Goal: Task Accomplishment & Management: Complete application form

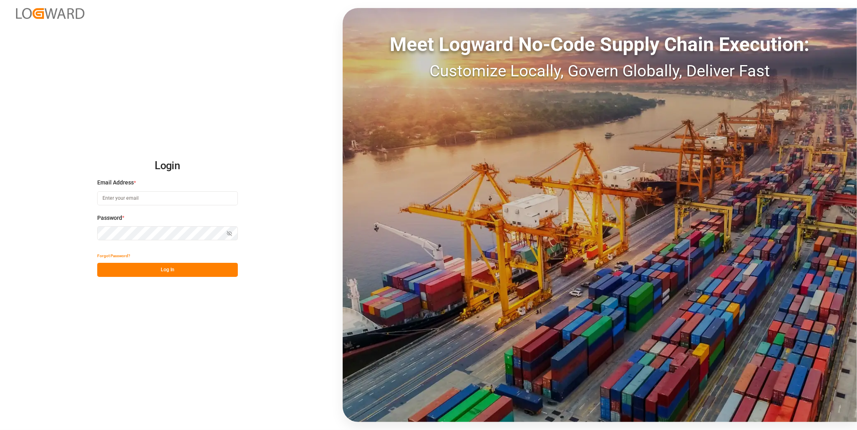
type input "[EMAIL_ADDRESS][DOMAIN_NAME]"
drag, startPoint x: 175, startPoint y: 266, endPoint x: 167, endPoint y: 279, distance: 15.9
click at [175, 266] on button "Log In" at bounding box center [167, 270] width 141 height 14
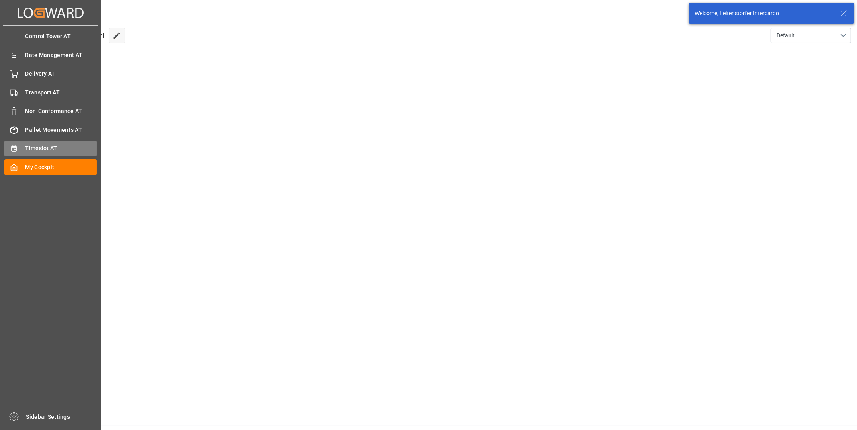
click at [43, 146] on span "Timeslot AT" at bounding box center [61, 148] width 72 height 8
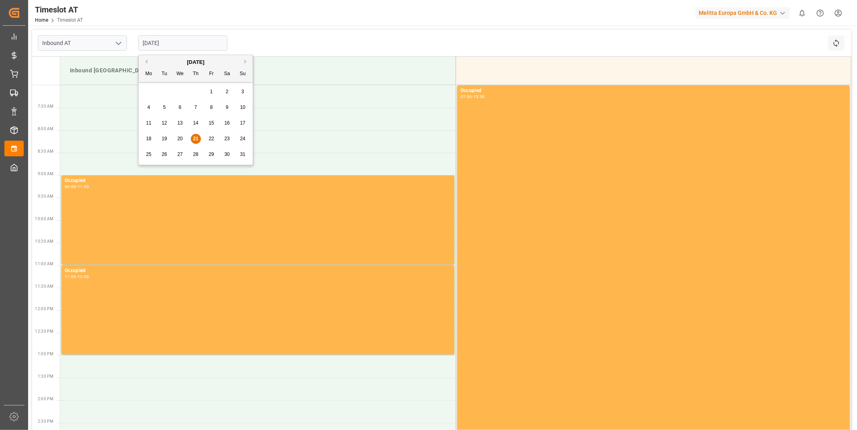
click at [212, 45] on input "[DATE]" at bounding box center [182, 42] width 89 height 15
click at [147, 153] on span "25" at bounding box center [148, 154] width 5 height 6
type input "[DATE]"
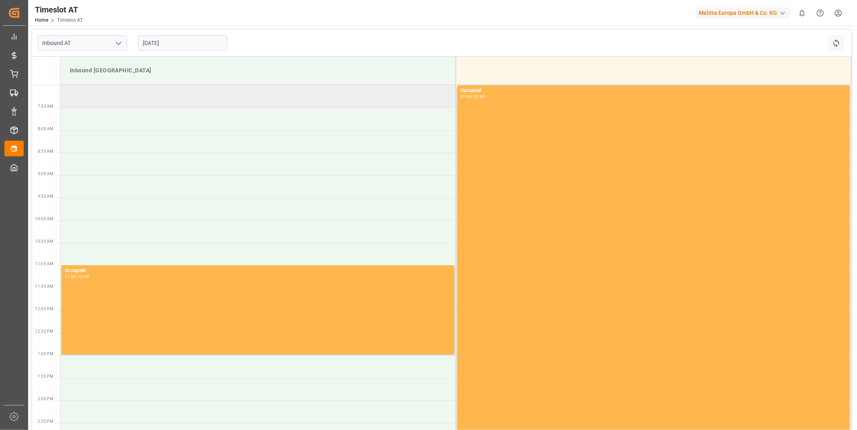
click at [197, 97] on td at bounding box center [257, 96] width 395 height 22
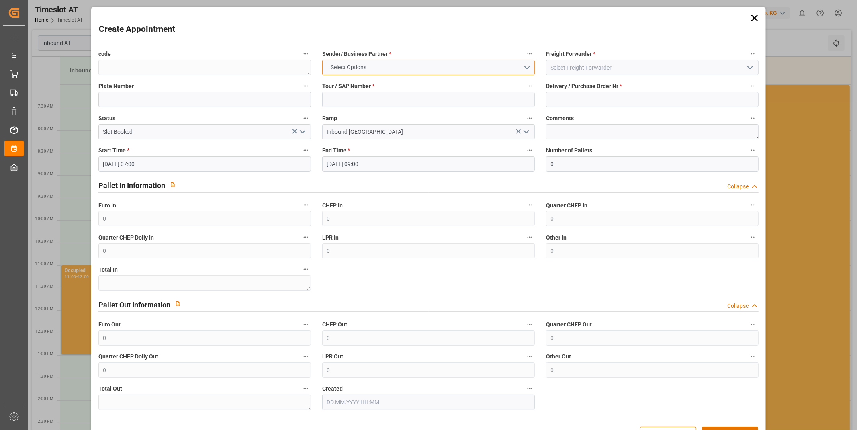
click at [408, 71] on button "Select Options" at bounding box center [428, 67] width 212 height 15
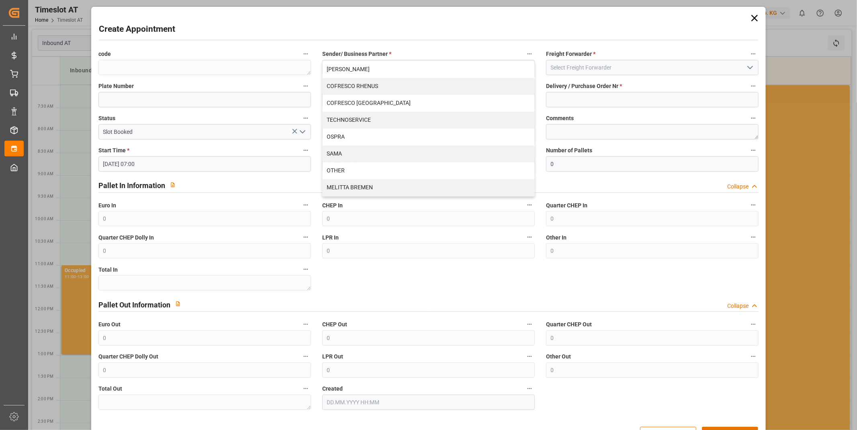
click at [471, 31] on div "Create Appointment" at bounding box center [428, 31] width 659 height 16
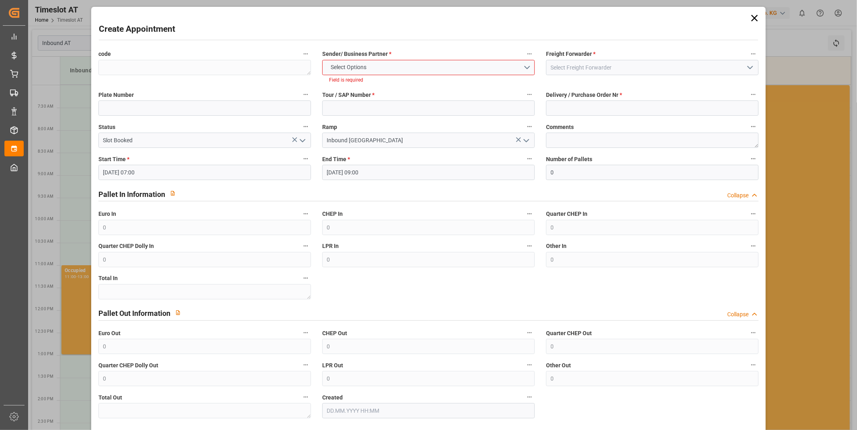
click at [619, 57] on label "Freight Forwarder *" at bounding box center [652, 54] width 212 height 11
click at [748, 57] on button "Freight Forwarder *" at bounding box center [753, 54] width 10 height 10
click at [615, 65] on div at bounding box center [428, 215] width 857 height 430
click at [608, 74] on div "Freight Forwarder *" at bounding box center [652, 66] width 224 height 41
click at [605, 68] on input at bounding box center [652, 67] width 212 height 15
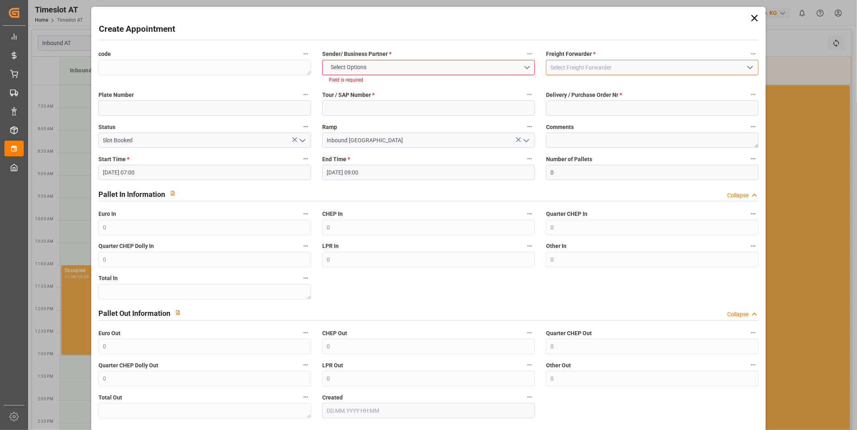
click at [587, 64] on input at bounding box center [652, 67] width 212 height 15
click at [751, 67] on icon "open menu" at bounding box center [750, 68] width 10 height 10
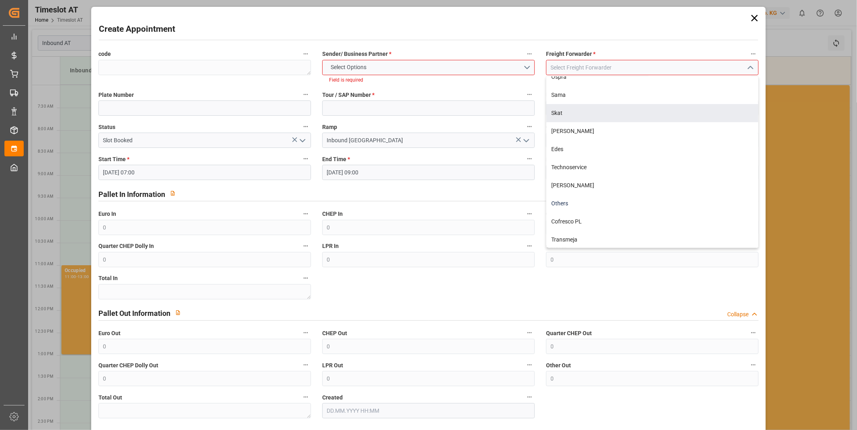
scroll to position [35, 0]
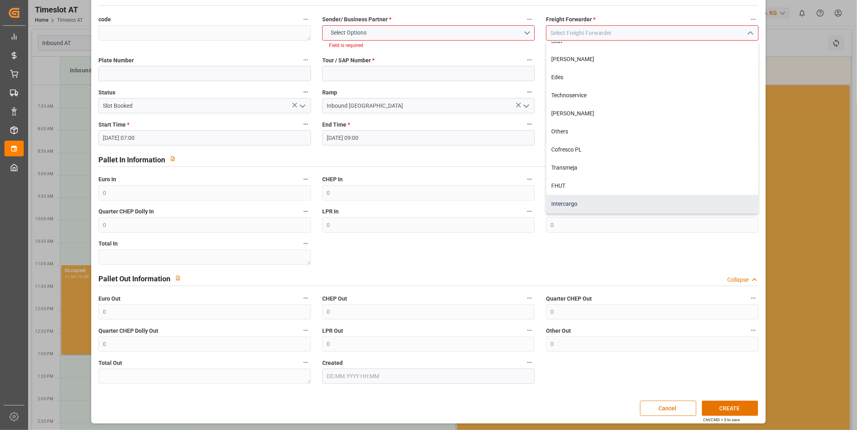
click at [587, 204] on div "Intercargo" at bounding box center [652, 204] width 212 height 18
type input "Intercargo"
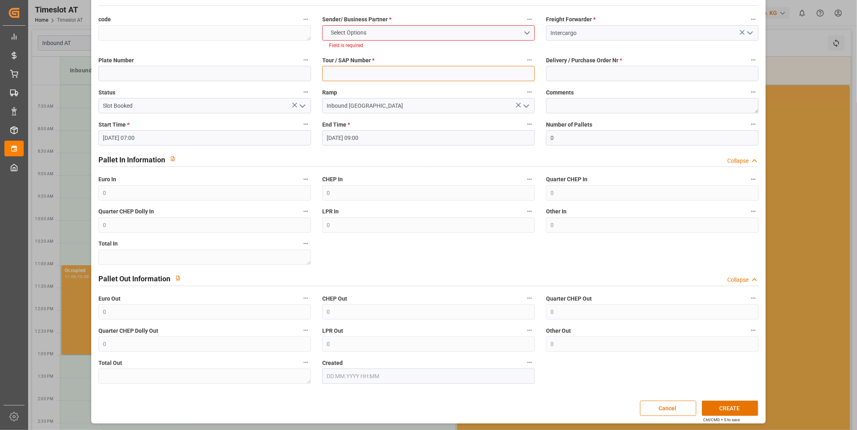
click at [421, 72] on input at bounding box center [428, 73] width 212 height 15
click at [422, 72] on input at bounding box center [428, 73] width 212 height 15
click at [382, 73] on input at bounding box center [428, 73] width 212 height 15
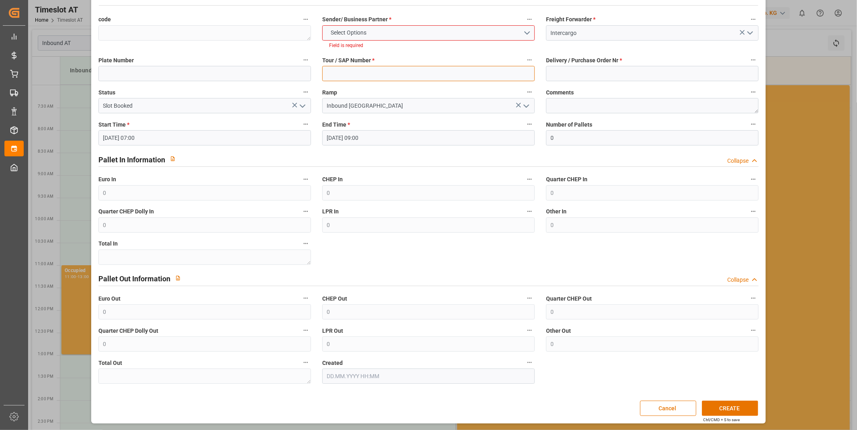
click at [382, 73] on input at bounding box center [428, 73] width 212 height 15
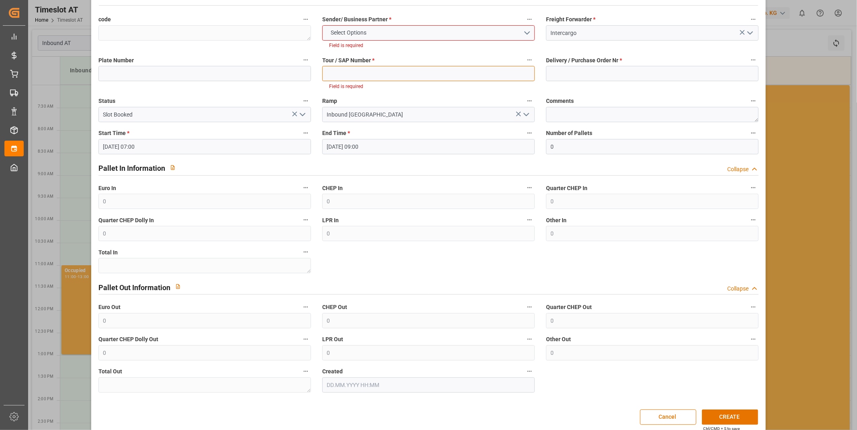
click at [392, 80] on input at bounding box center [428, 73] width 212 height 15
paste input "400052205"
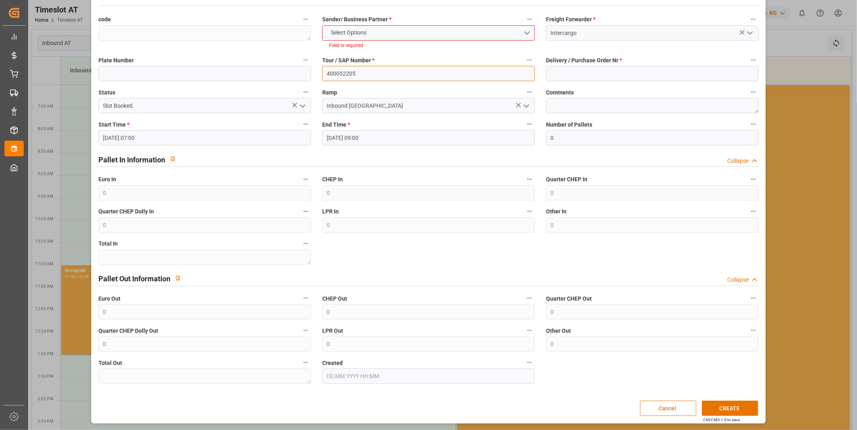
type input "400052205"
click at [413, 96] on label "Ramp" at bounding box center [428, 92] width 212 height 11
click at [524, 96] on button "Ramp" at bounding box center [529, 92] width 10 height 10
click at [609, 71] on div at bounding box center [428, 215] width 857 height 430
click at [609, 71] on input at bounding box center [652, 73] width 212 height 15
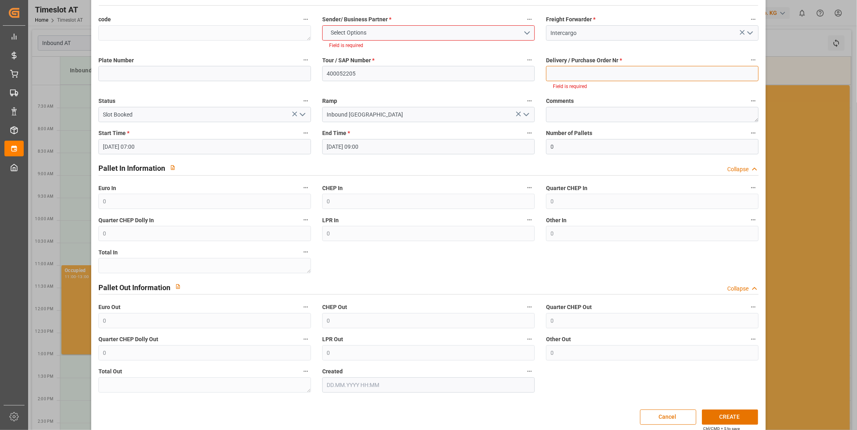
click at [643, 74] on input at bounding box center [652, 73] width 212 height 15
paste input "92550890+92550891+92550892"
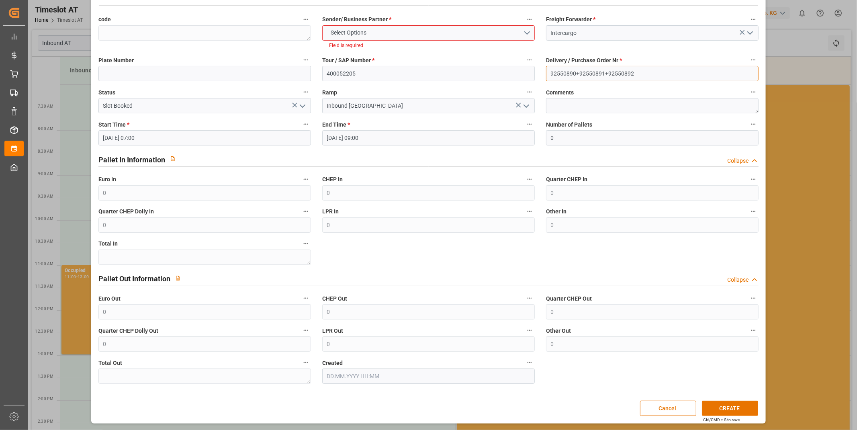
type input "92550890+92550891+92550892"
click at [374, 25] on button "Select Options" at bounding box center [428, 32] width 212 height 15
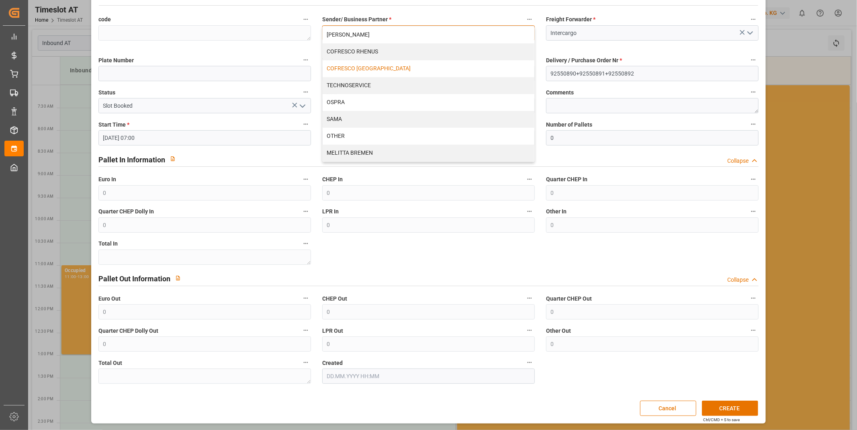
scroll to position [0, 0]
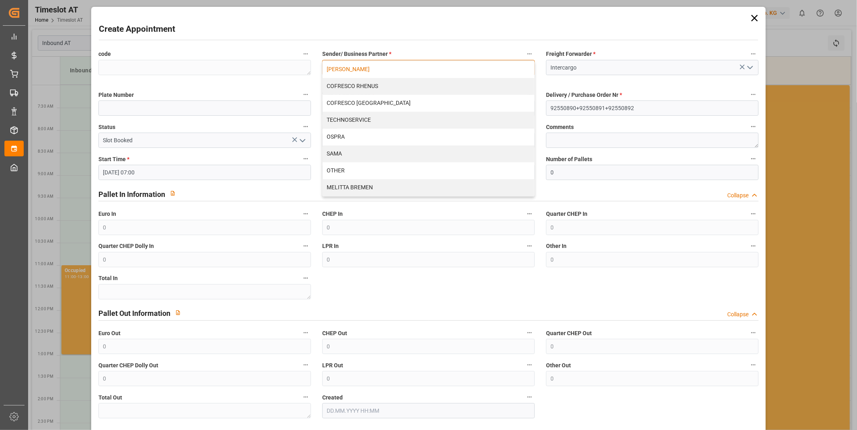
click at [378, 74] on div "[PERSON_NAME]" at bounding box center [428, 69] width 212 height 17
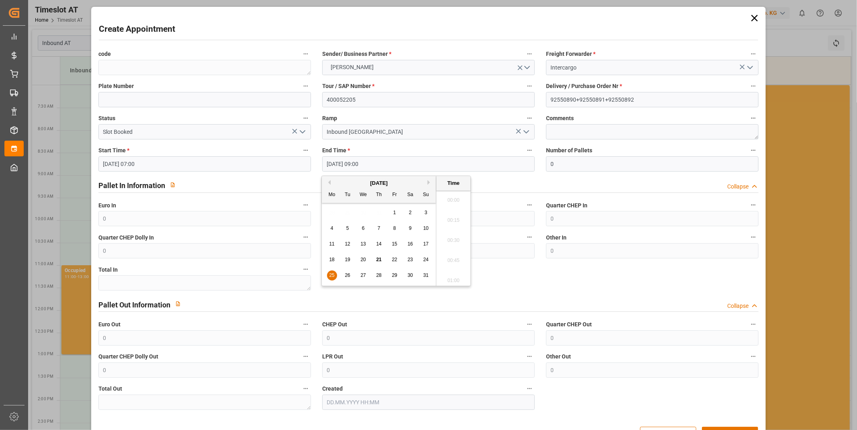
click at [407, 165] on input "[DATE] 09:00" at bounding box center [428, 163] width 212 height 15
click at [332, 276] on span "25" at bounding box center [331, 275] width 5 height 6
click at [187, 171] on div "Start Time * [DATE] 07:00" at bounding box center [205, 158] width 224 height 32
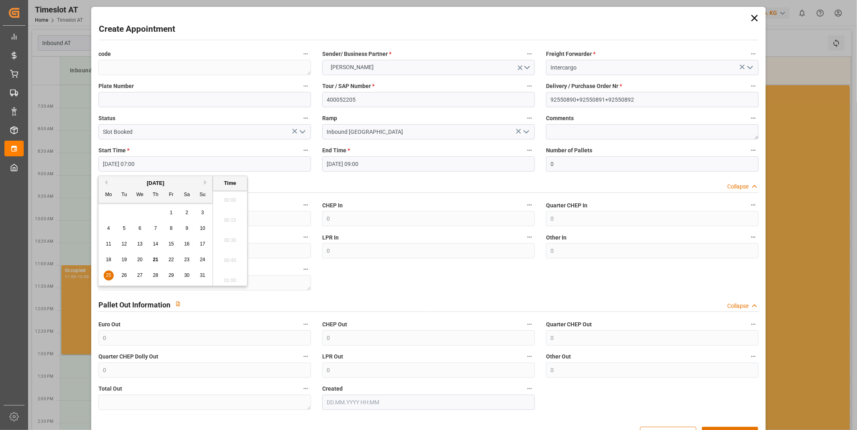
click at [183, 169] on input "[DATE] 07:00" at bounding box center [204, 163] width 212 height 15
click at [105, 273] on div "25" at bounding box center [109, 276] width 10 height 10
click at [240, 234] on li "07:00" at bounding box center [230, 238] width 34 height 20
click at [381, 165] on input "[DATE] 09:00" at bounding box center [428, 163] width 212 height 15
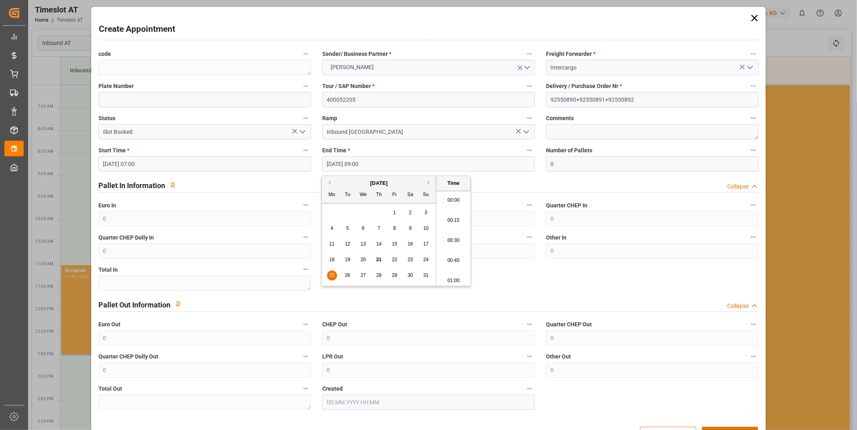
scroll to position [685, 0]
click at [451, 233] on li "09:00" at bounding box center [453, 238] width 34 height 20
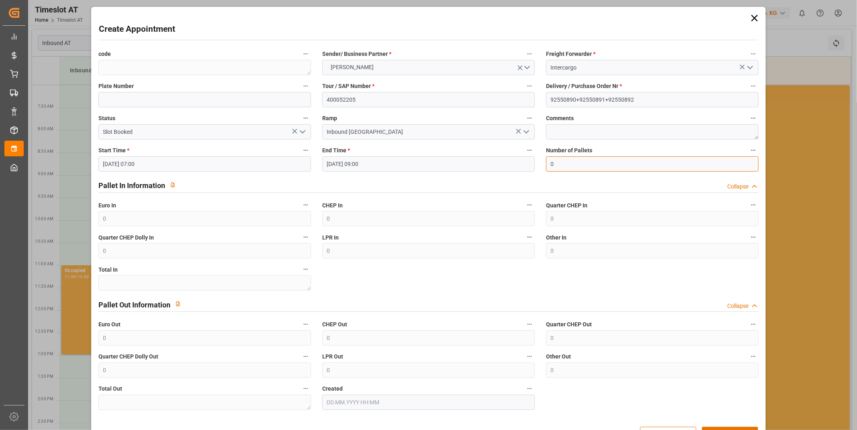
click at [585, 168] on input "0" at bounding box center [652, 163] width 212 height 15
click at [585, 167] on input "0" at bounding box center [652, 163] width 212 height 15
type input "52"
click at [640, 149] on label "Number of Pallets" at bounding box center [652, 150] width 212 height 11
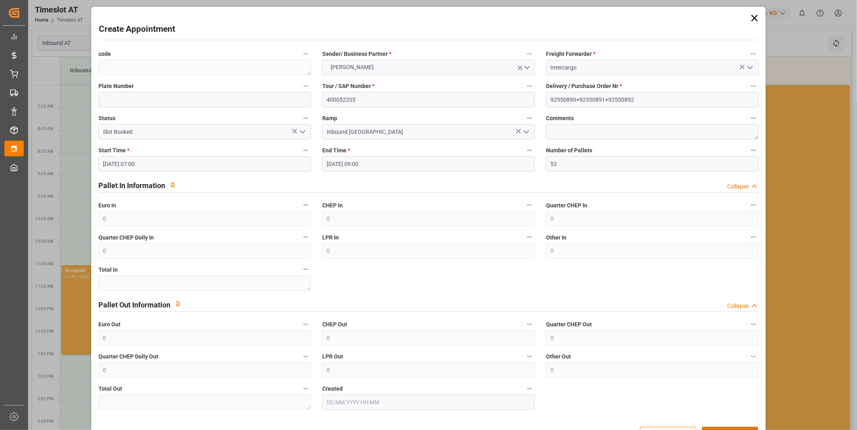
click at [748, 149] on button "Number of Pallets" at bounding box center [753, 150] width 10 height 10
click at [640, 146] on div at bounding box center [428, 215] width 857 height 430
click at [640, 146] on body "Created by potrace 1.15, written by [PERSON_NAME] [DATE]-[DATE] Created by potr…" at bounding box center [428, 215] width 857 height 430
click at [640, 146] on label "Number of Pallets" at bounding box center [652, 150] width 212 height 11
click at [748, 146] on button "Number of Pallets" at bounding box center [753, 150] width 10 height 10
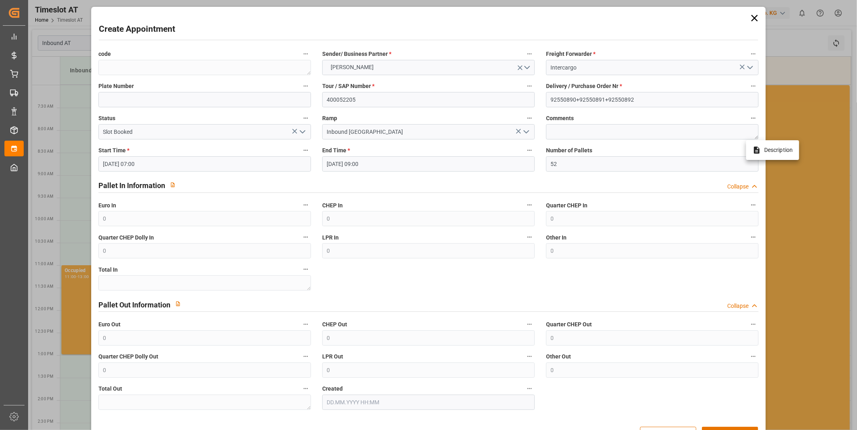
click at [646, 398] on div at bounding box center [428, 215] width 857 height 430
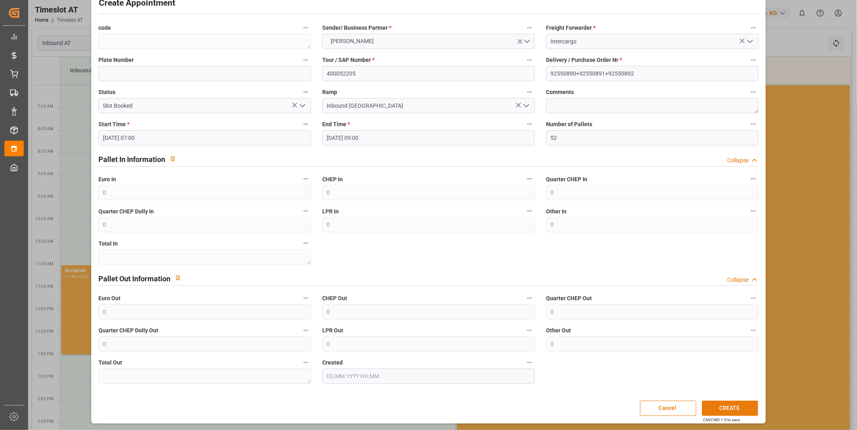
click at [722, 404] on button "CREATE" at bounding box center [730, 407] width 56 height 15
